Goal: Information Seeking & Learning: Learn about a topic

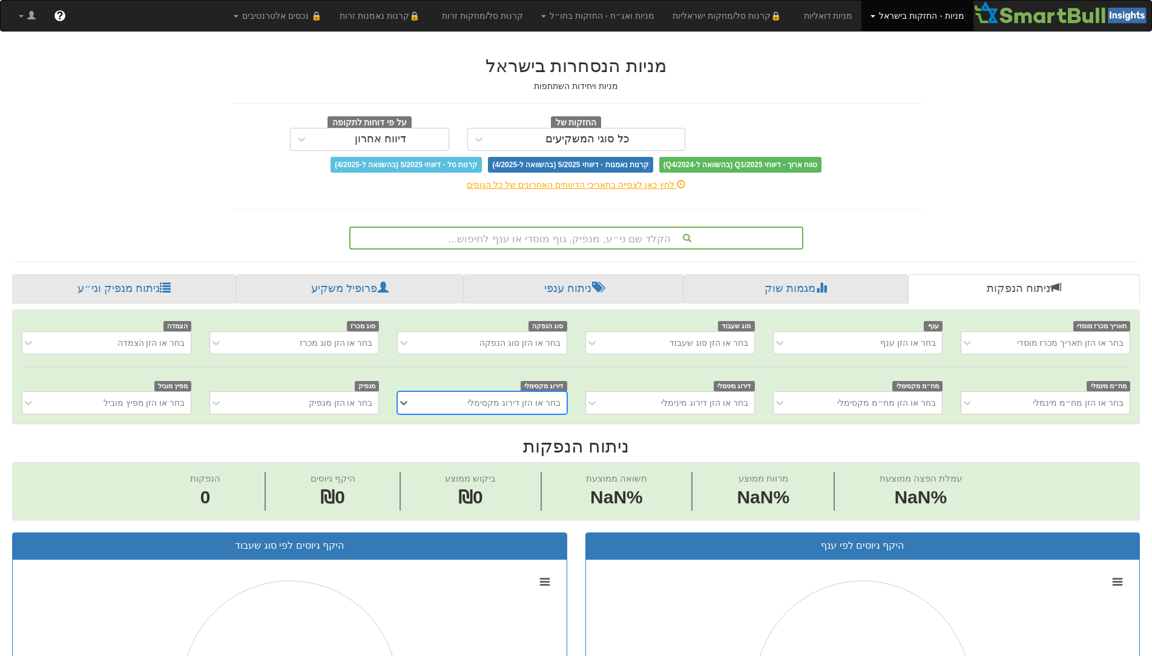
scroll to position [0, 10]
click at [645, 236] on div "הקלד שם ני״ע, מנפיק, גוף מוסדי או ענף לחיפוש..." at bounding box center [577, 238] width 452 height 21
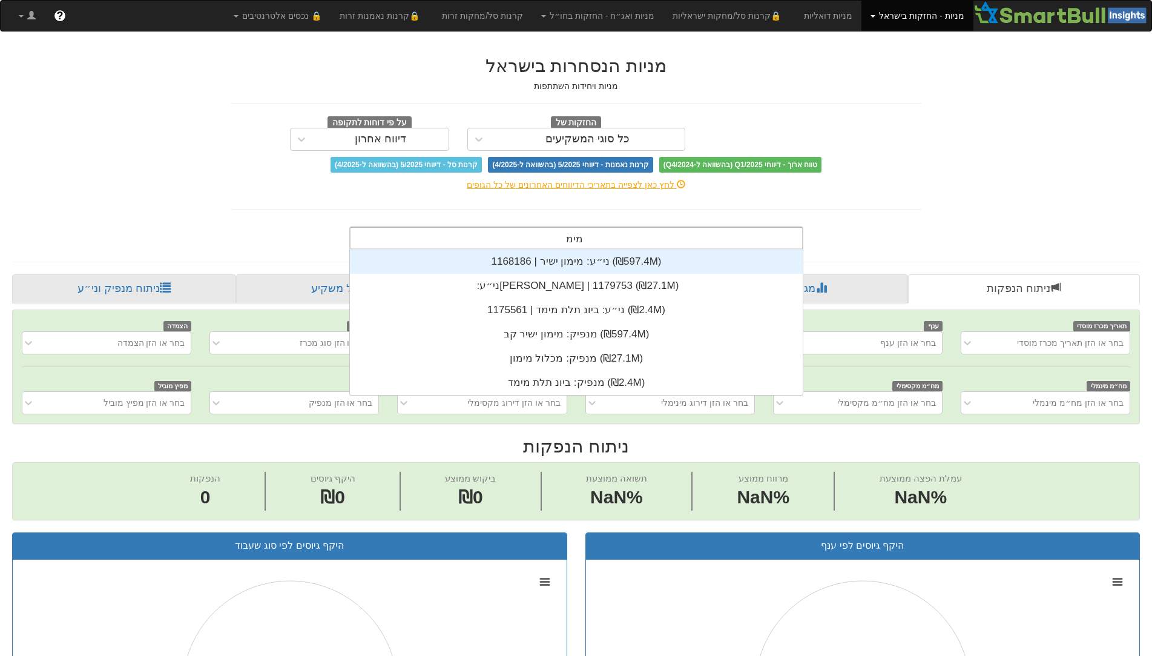
scroll to position [97, 0]
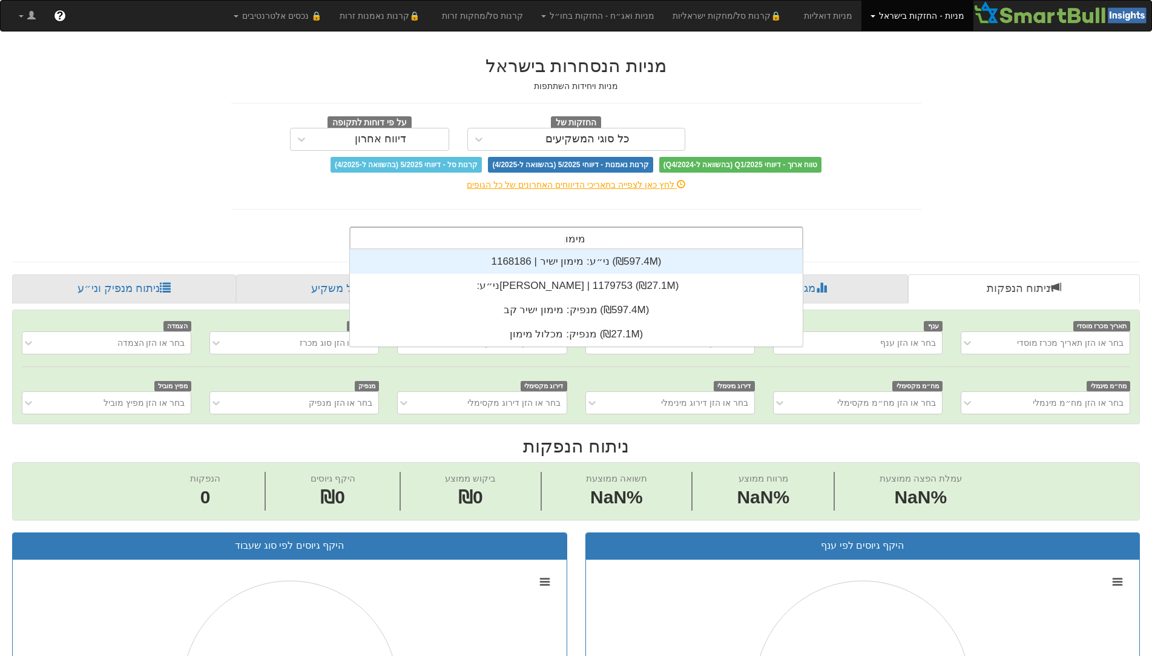
type input "מימו"
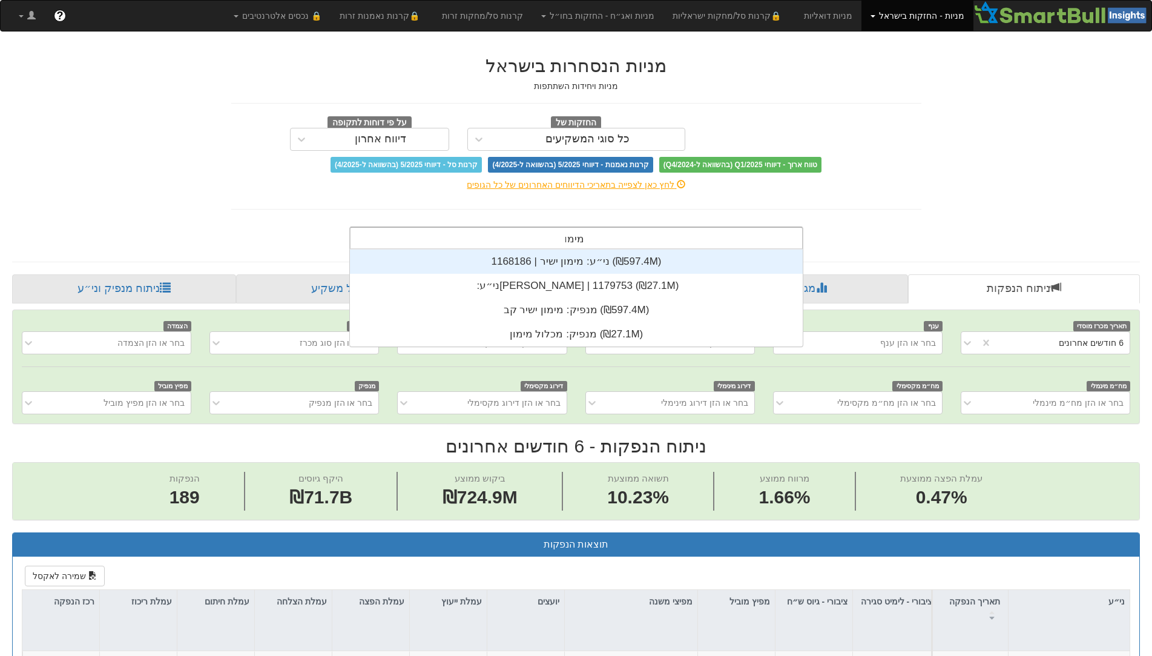
scroll to position [0, 0]
click at [624, 263] on div "ני״ע: ‏מימון ישיר | 1168186 ‎(₪597.4M)‎" at bounding box center [576, 261] width 453 height 24
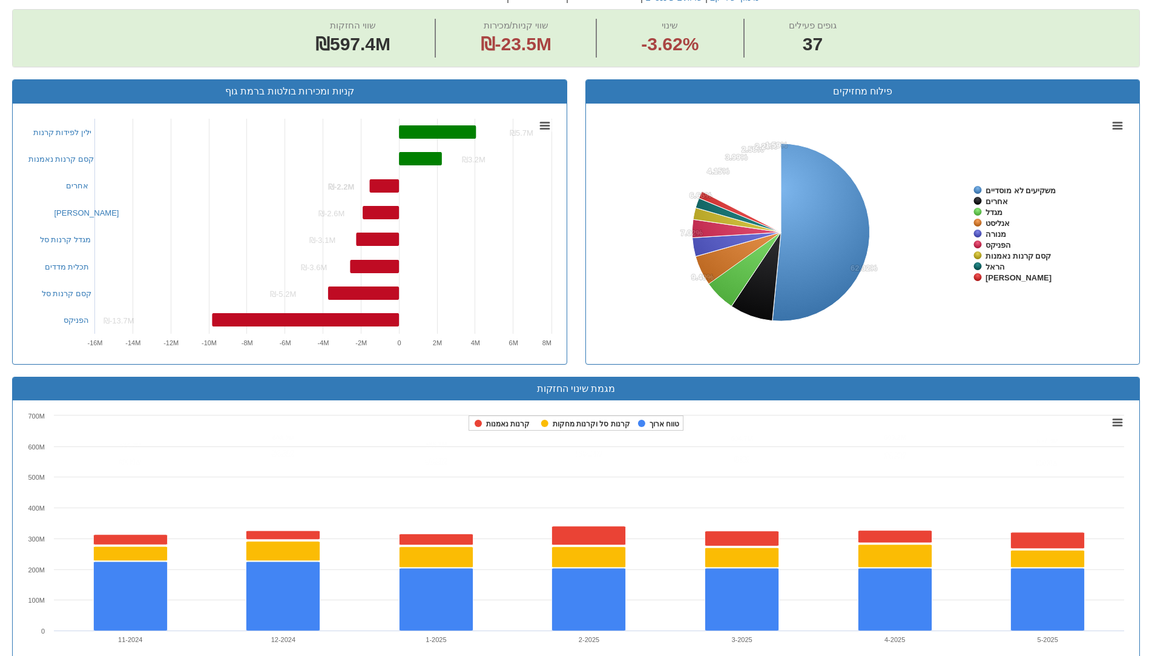
scroll to position [787, 0]
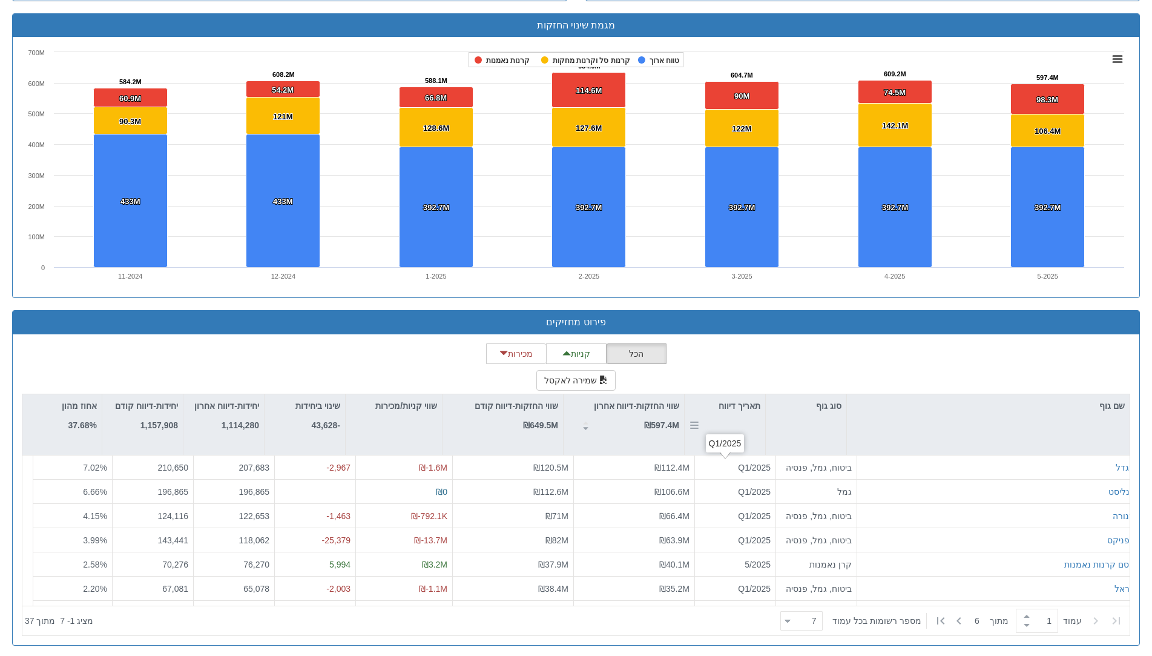
click at [741, 417] on div "תאריך דיווח" at bounding box center [725, 405] width 81 height 23
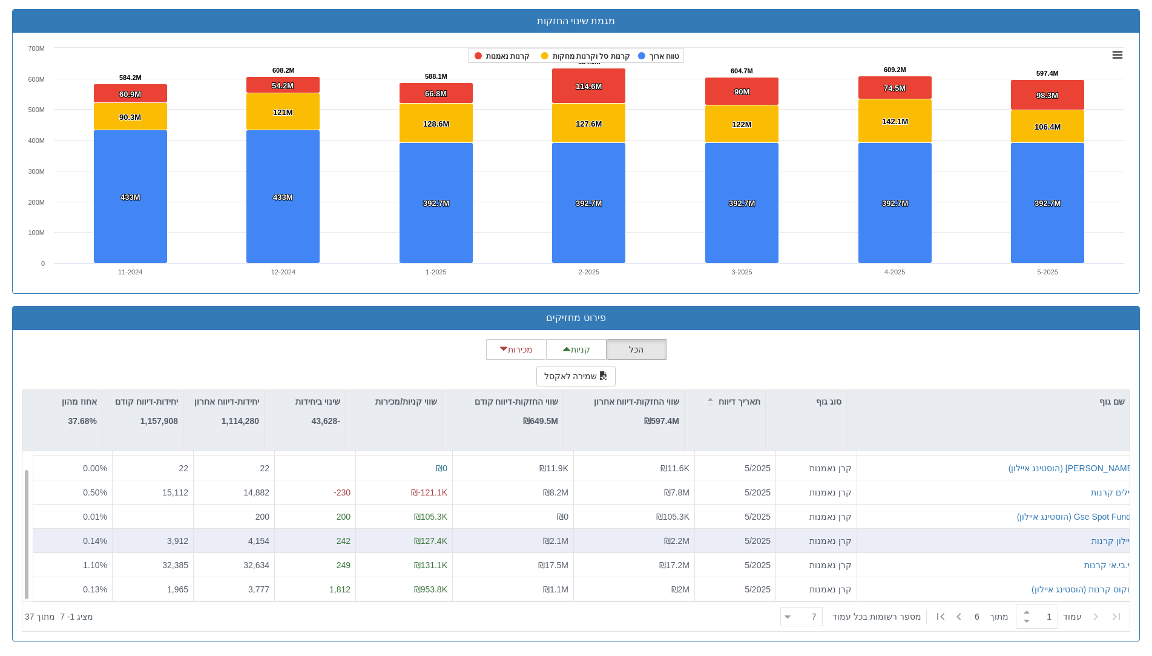
scroll to position [792, 0]
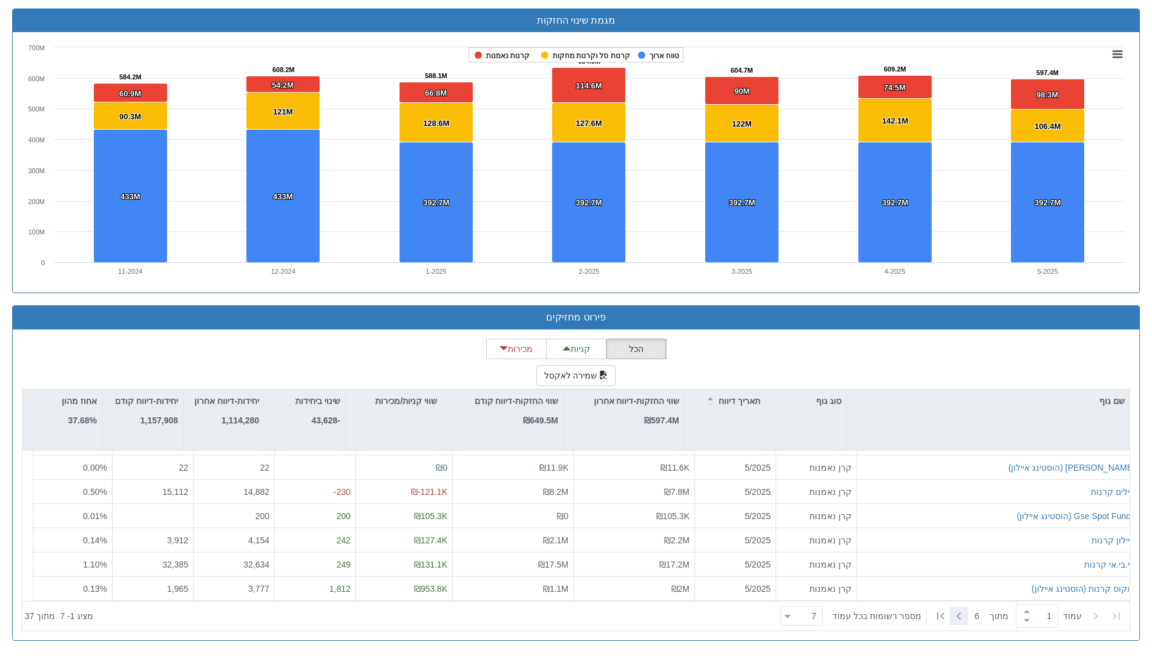
click at [962, 616] on icon at bounding box center [959, 615] width 15 height 15
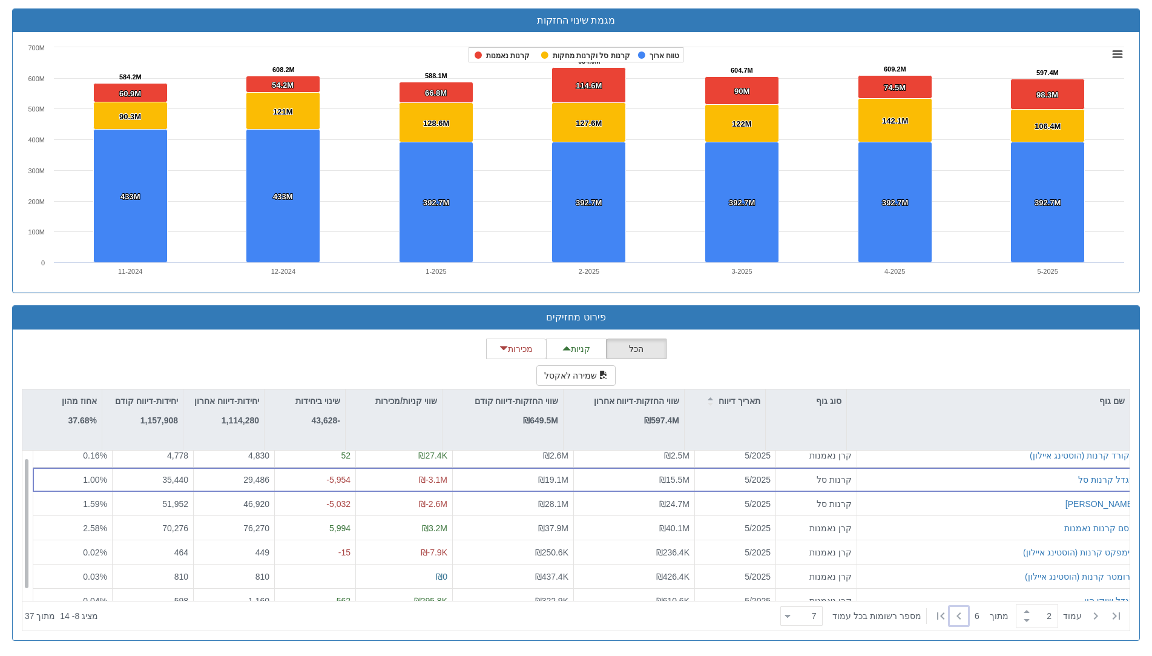
scroll to position [19, 0]
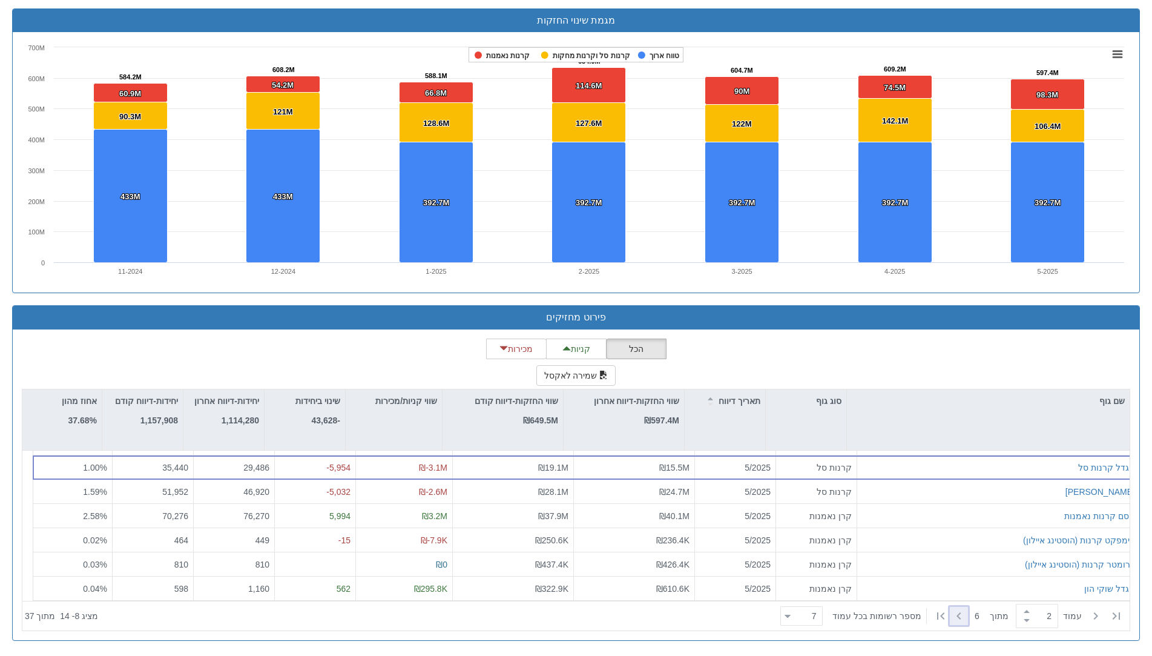
click at [959, 616] on icon at bounding box center [959, 615] width 15 height 15
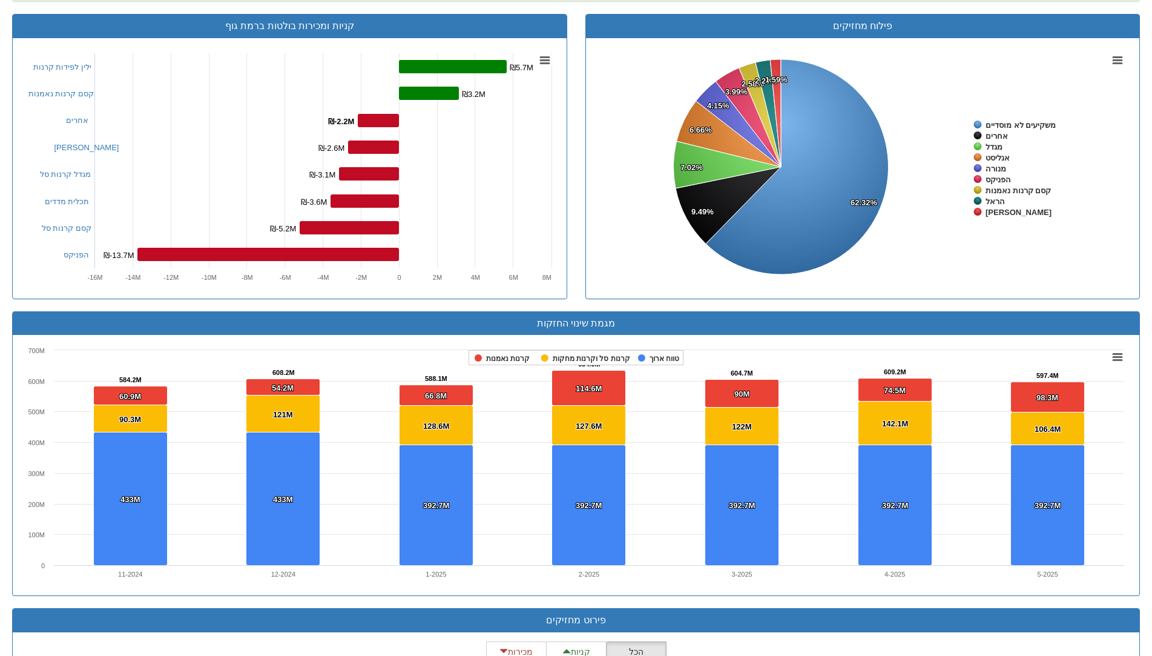
scroll to position [792, 0]
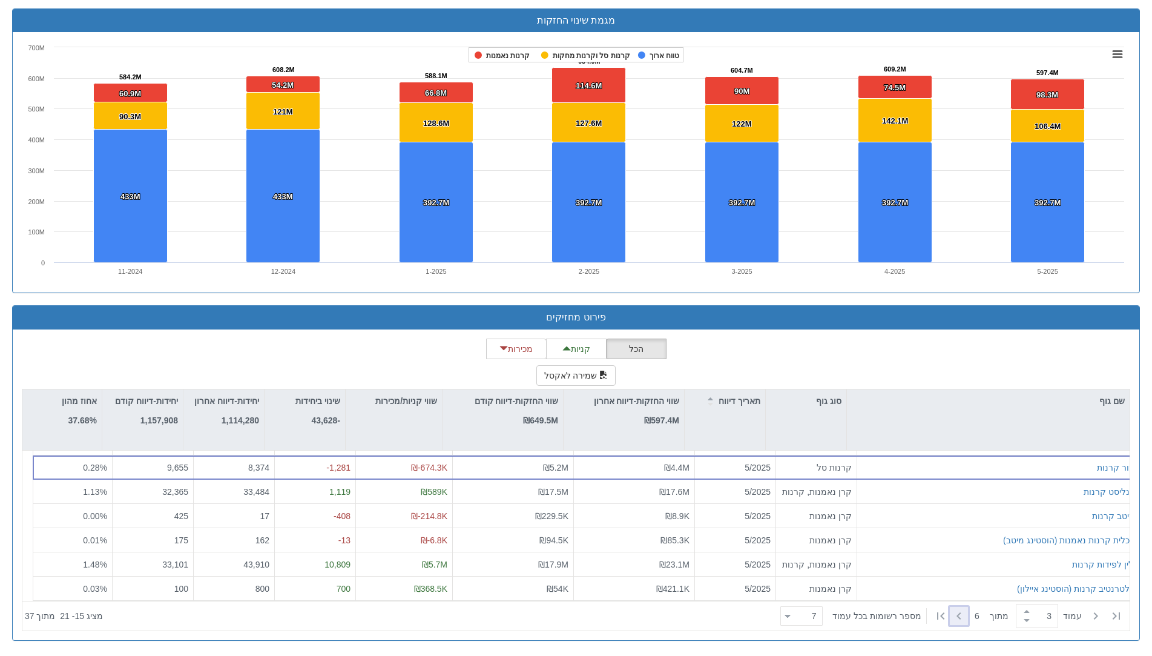
click at [958, 618] on icon at bounding box center [959, 615] width 15 height 15
click at [960, 620] on icon at bounding box center [959, 615] width 15 height 15
type input "5"
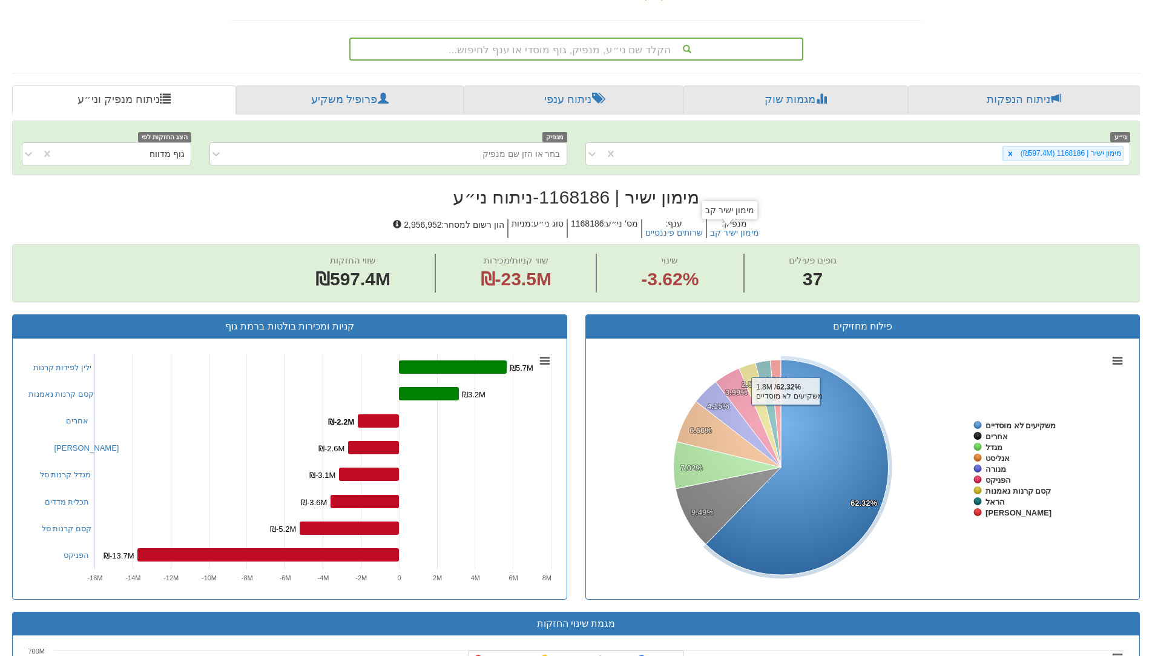
scroll to position [126, 0]
